Goal: Information Seeking & Learning: Find specific fact

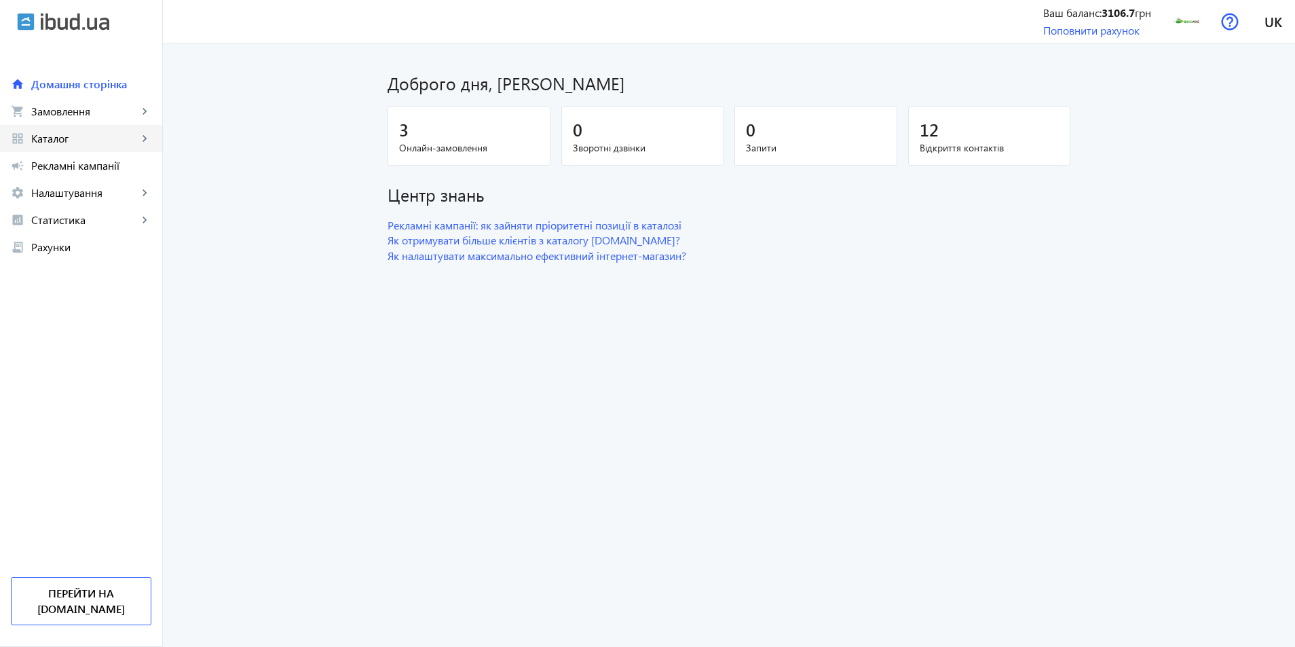
click at [62, 135] on span "Каталог" at bounding box center [84, 139] width 107 height 14
click at [57, 171] on span "Товари" at bounding box center [98, 166] width 105 height 14
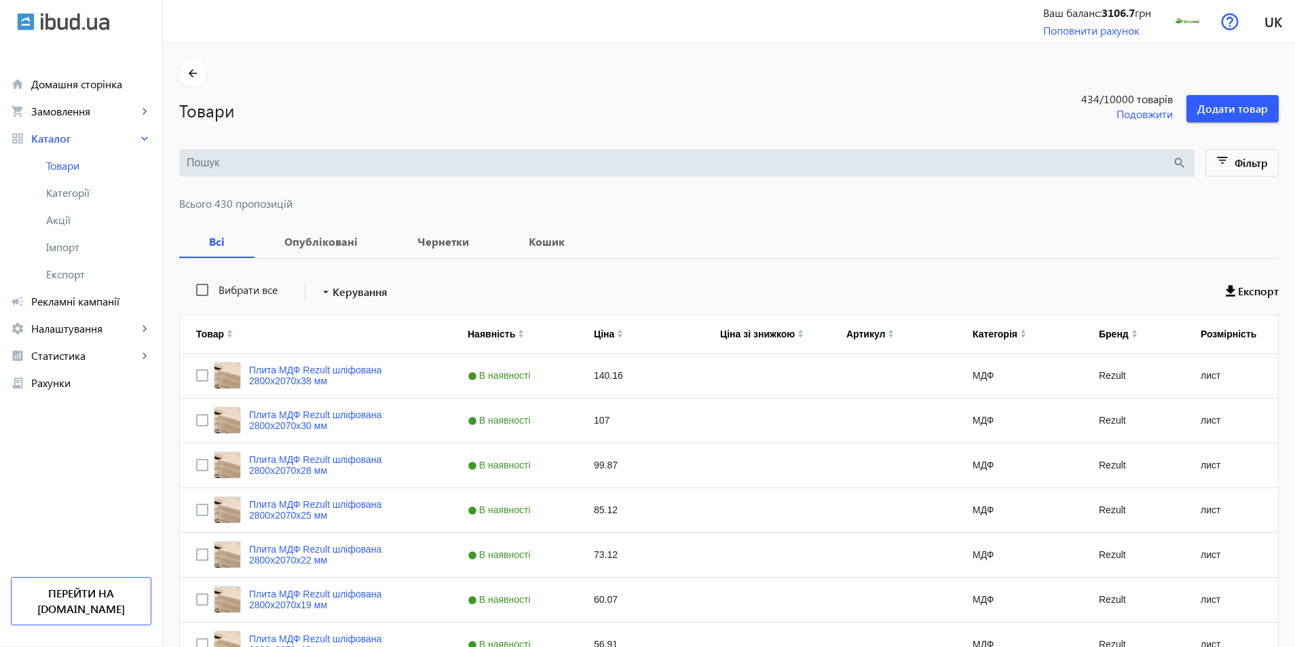
click at [225, 171] on div "search" at bounding box center [687, 162] width 1016 height 27
click at [227, 166] on input "search" at bounding box center [680, 162] width 986 height 15
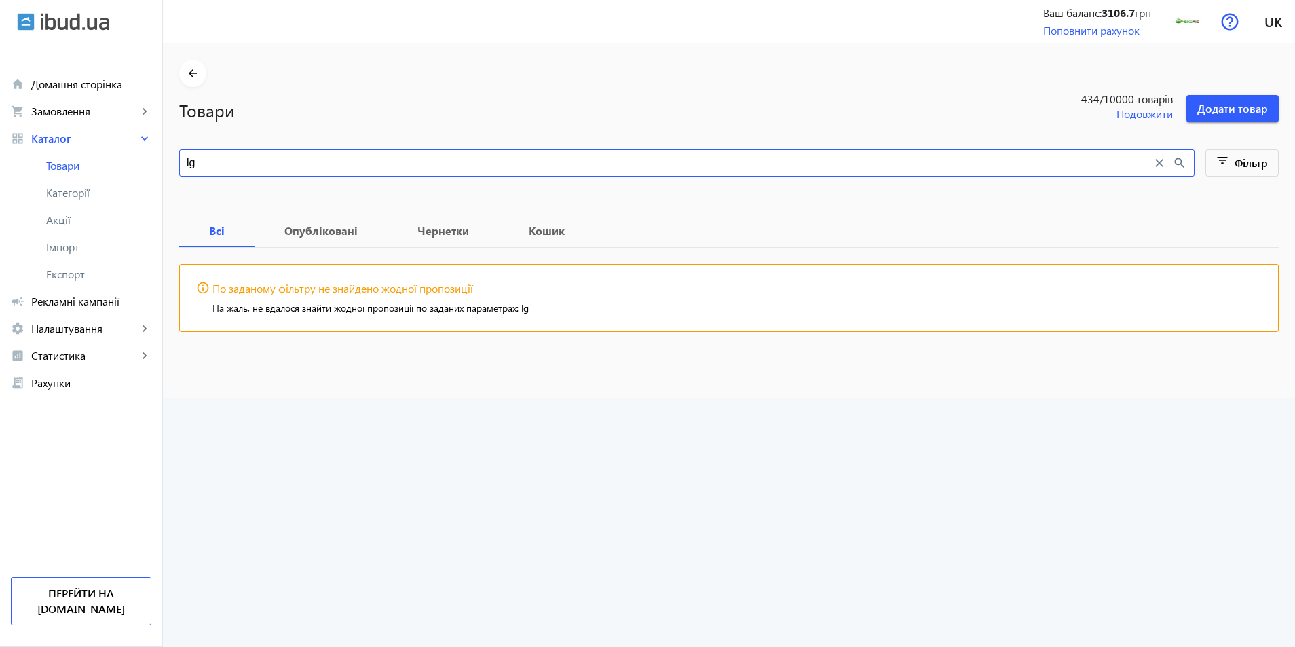
type input "l"
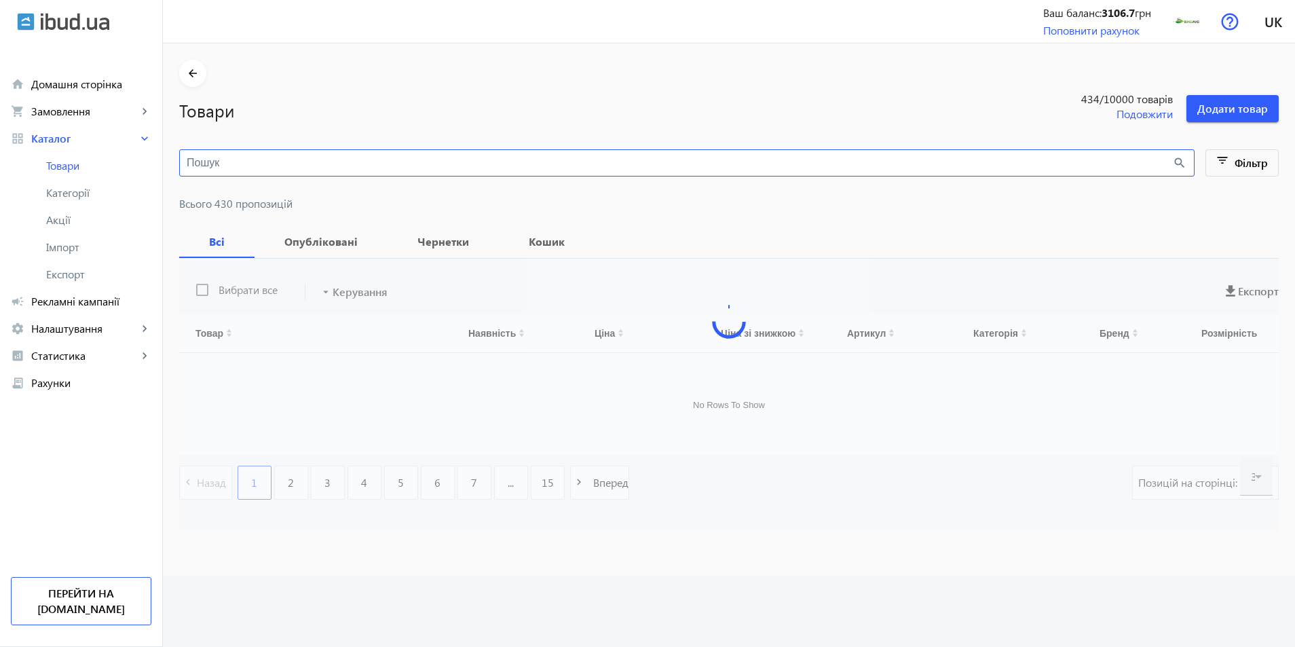
click at [227, 166] on input "search" at bounding box center [680, 162] width 986 height 15
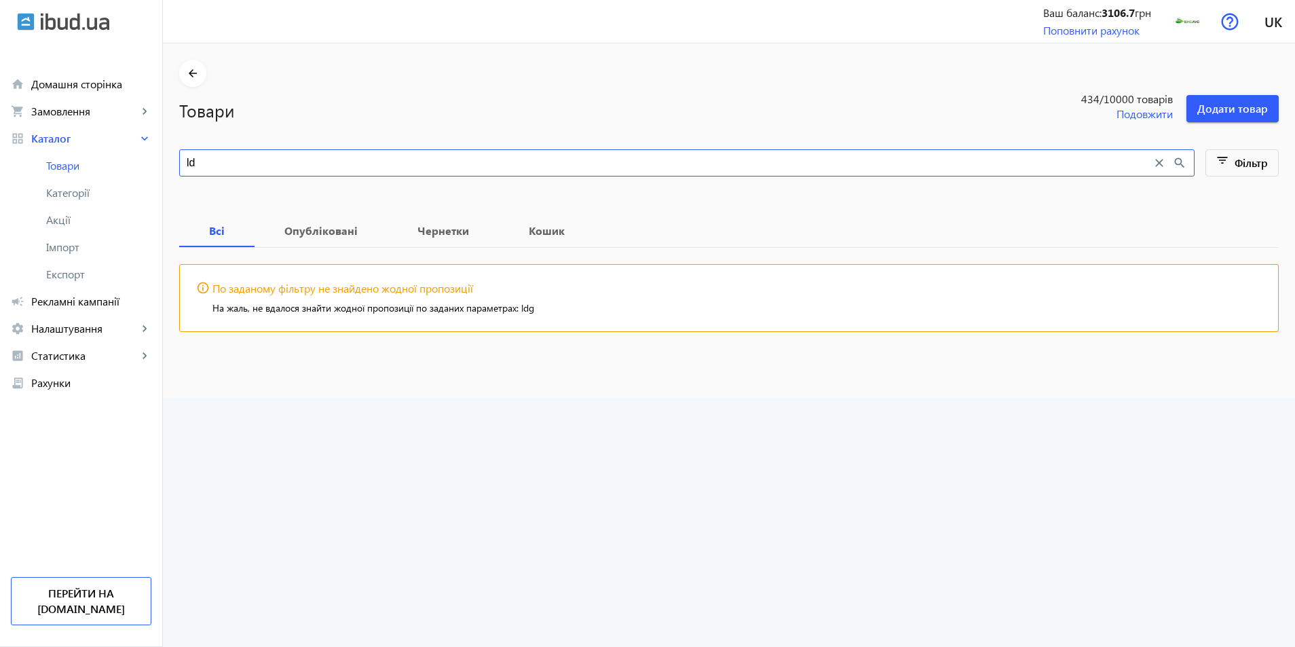
type input "l"
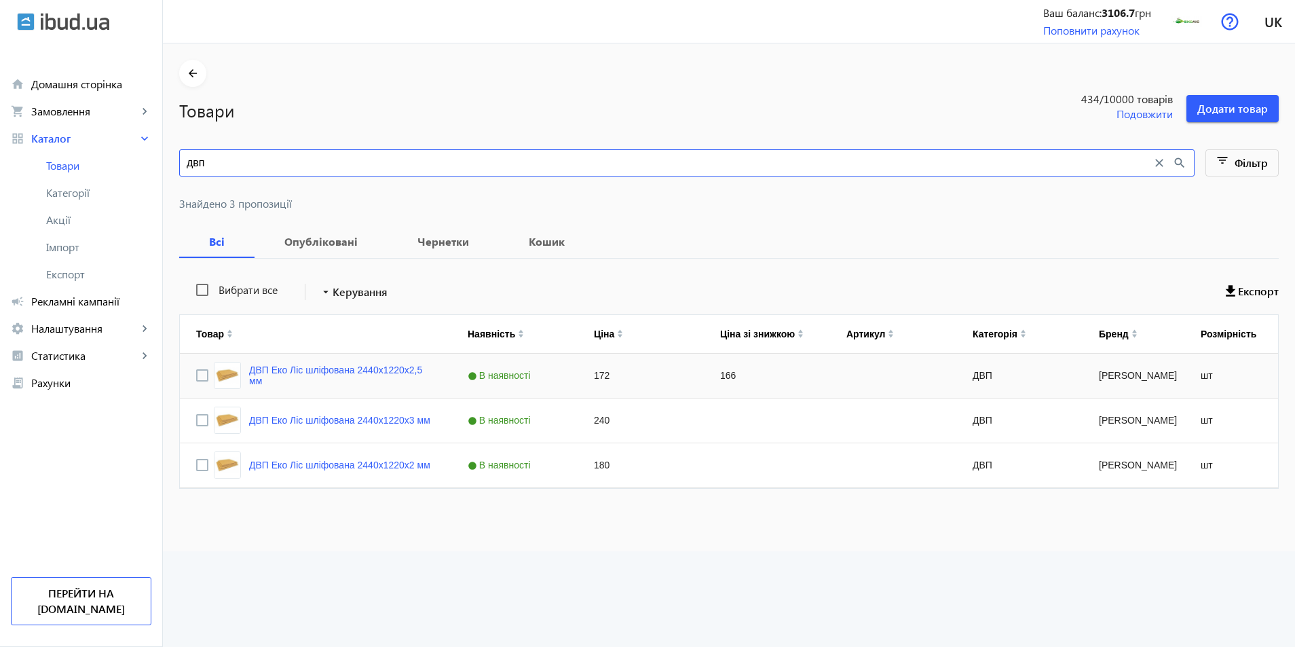
type input "двп"
click at [595, 377] on div "172" at bounding box center [641, 376] width 126 height 44
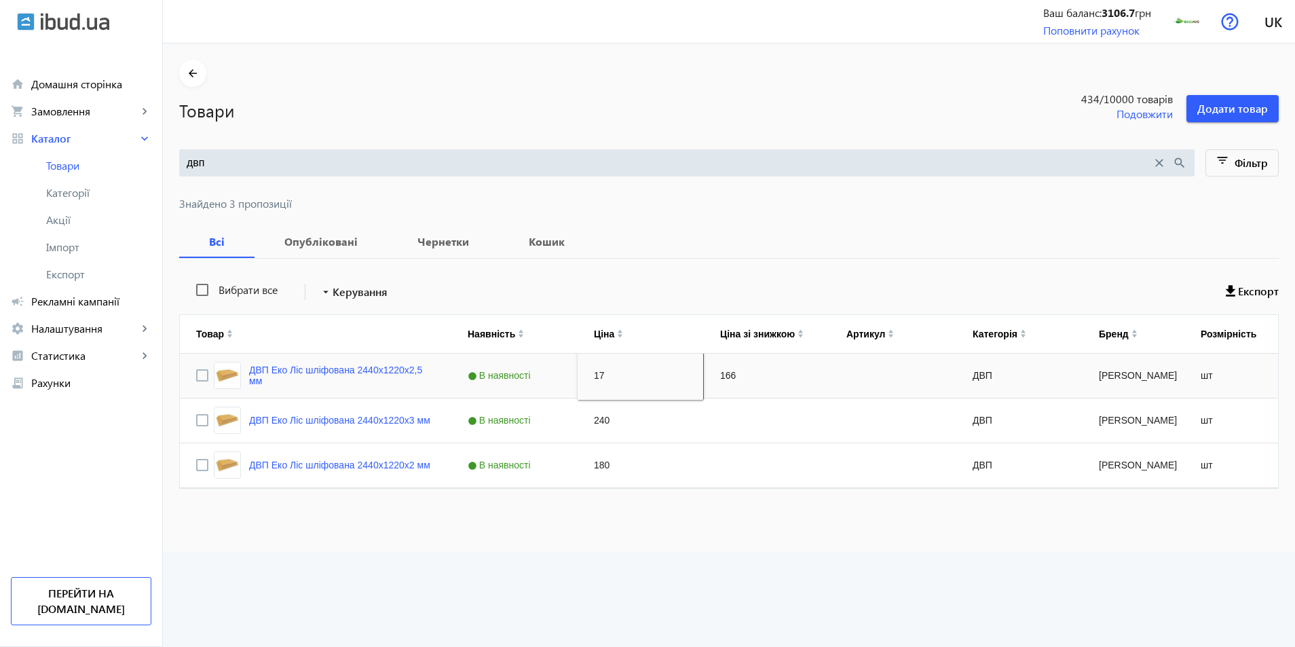
type input "175"
click at [738, 382] on div "166" at bounding box center [767, 376] width 126 height 44
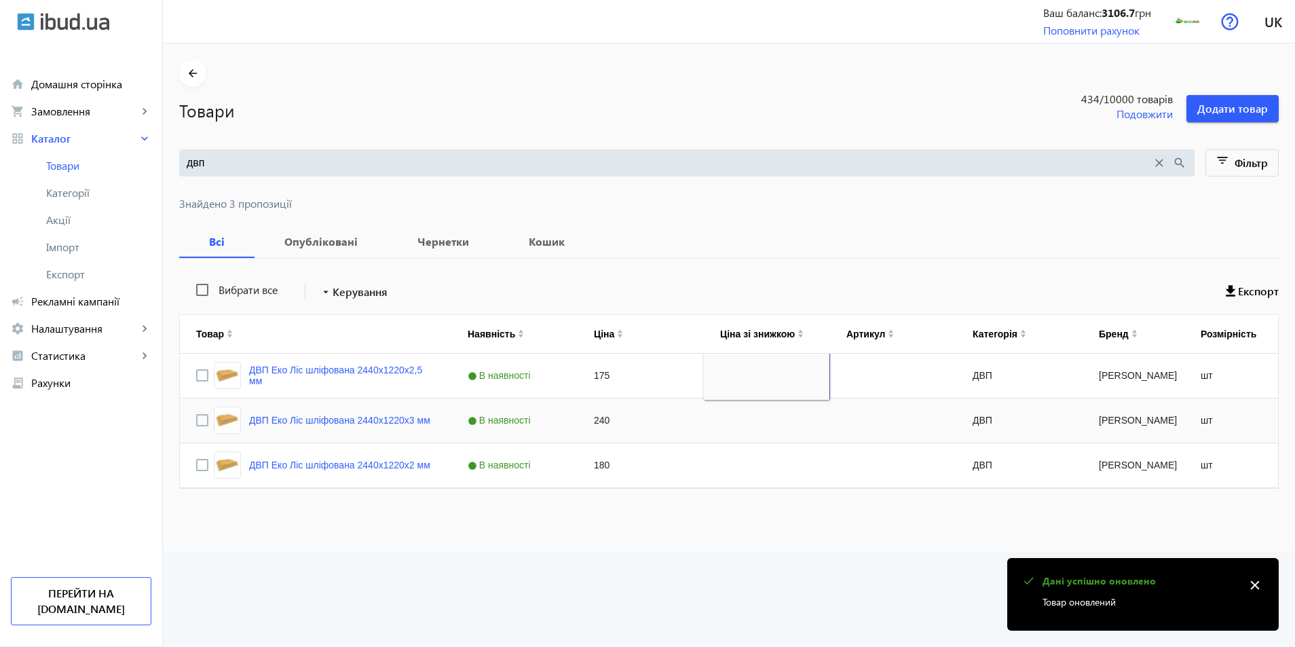
click at [707, 426] on div "Press SPACE to select this row." at bounding box center [767, 421] width 126 height 44
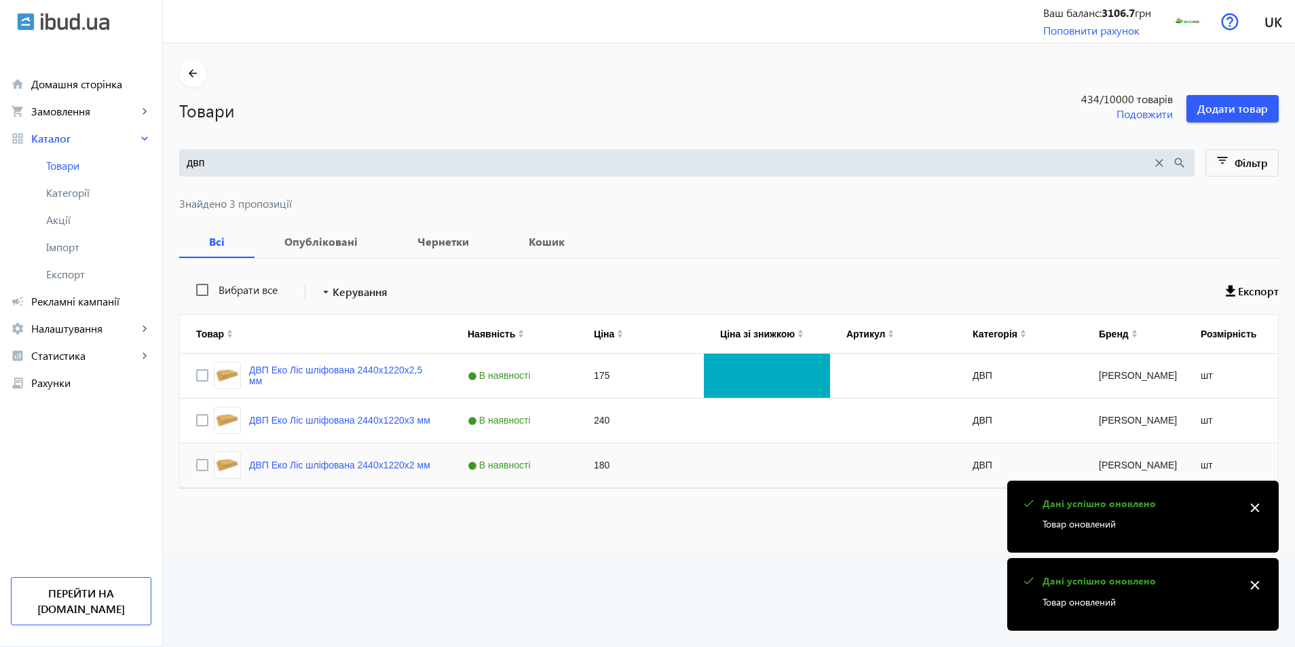
click at [720, 454] on div "Press SPACE to select this row." at bounding box center [767, 465] width 126 height 44
